Goal: Information Seeking & Learning: Find specific fact

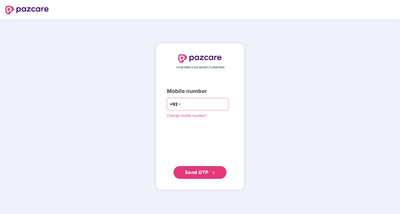
click at [192, 104] on input "number" at bounding box center [203, 104] width 43 height 8
type input "**********"
click at [200, 174] on span "Send OTP" at bounding box center [197, 173] width 24 height 6
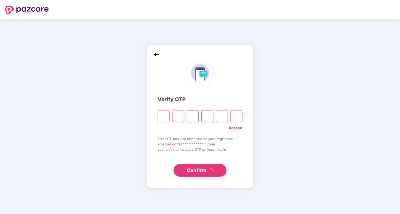
type input "*"
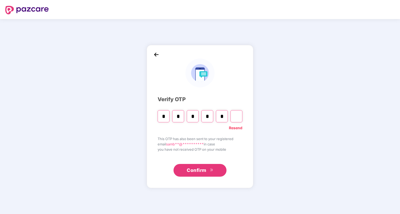
type input "*"
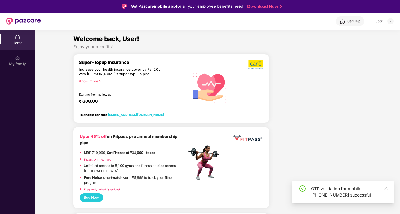
click at [356, 21] on div "Get Help" at bounding box center [353, 21] width 13 height 4
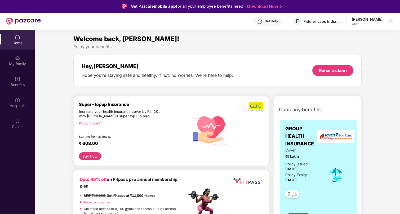
click at [387, 23] on div at bounding box center [390, 21] width 6 height 6
click at [392, 21] on img at bounding box center [390, 21] width 4 height 4
click at [282, 21] on div "Get Help" at bounding box center [267, 21] width 28 height 10
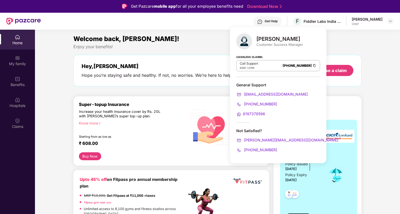
click at [98, 49] on div "Enjoy your benefits!" at bounding box center [217, 47] width 288 height 6
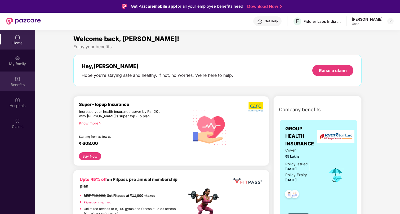
click at [11, 84] on div "Benefits" at bounding box center [17, 84] width 35 height 5
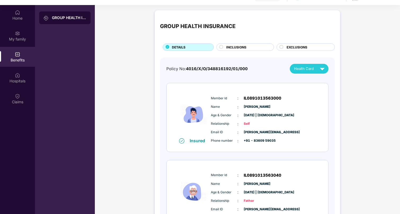
scroll to position [24, 0]
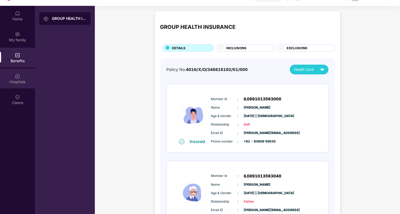
click at [10, 87] on div "Hospitals" at bounding box center [17, 79] width 35 height 20
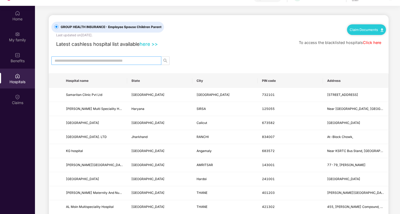
click at [82, 56] on span at bounding box center [106, 60] width 110 height 8
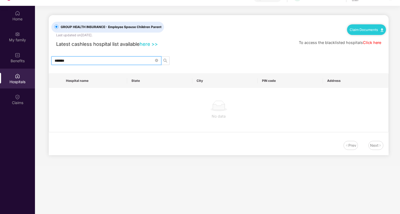
type input "******"
